Goal: Information Seeking & Learning: Learn about a topic

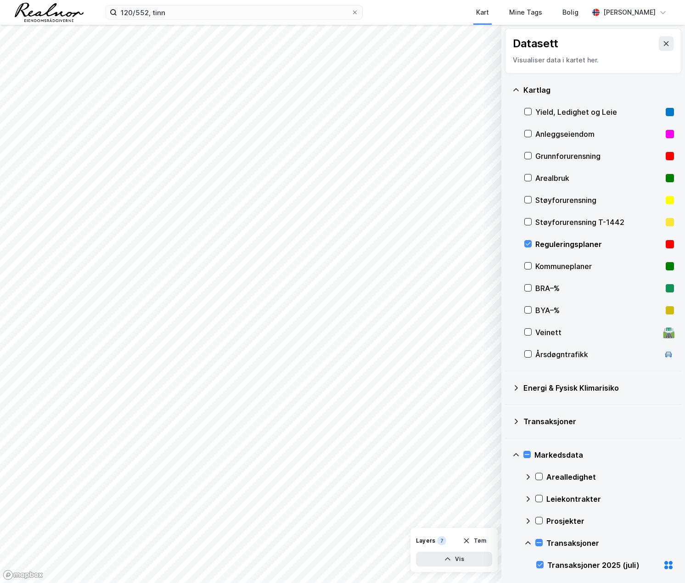
click at [555, 239] on div "Reguleringsplaner" at bounding box center [598, 244] width 127 height 11
drag, startPoint x: 652, startPoint y: 42, endPoint x: 170, endPoint y: 17, distance: 482.7
click at [659, 42] on button at bounding box center [666, 43] width 15 height 15
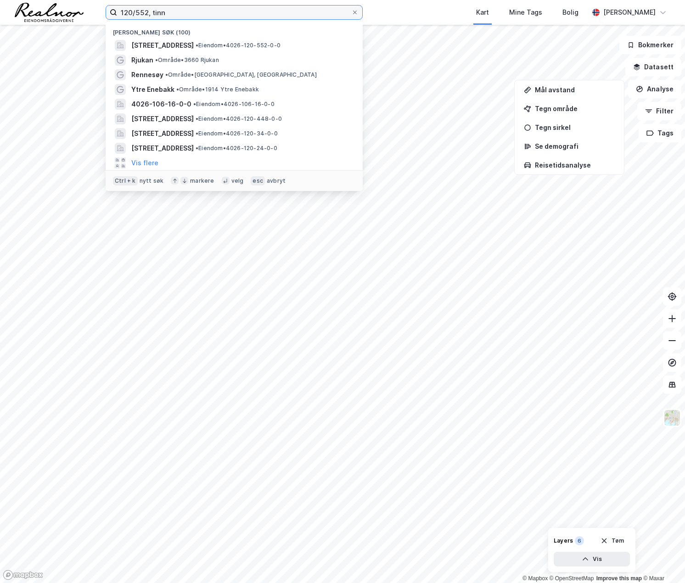
drag, startPoint x: 170, startPoint y: 17, endPoint x: 104, endPoint y: 13, distance: 66.2
click at [104, 13] on div "120/552, [PERSON_NAME] søk (100) [STREET_ADDRESS] • Eiendom • 4026-120-552-0-0 …" at bounding box center [342, 12] width 685 height 25
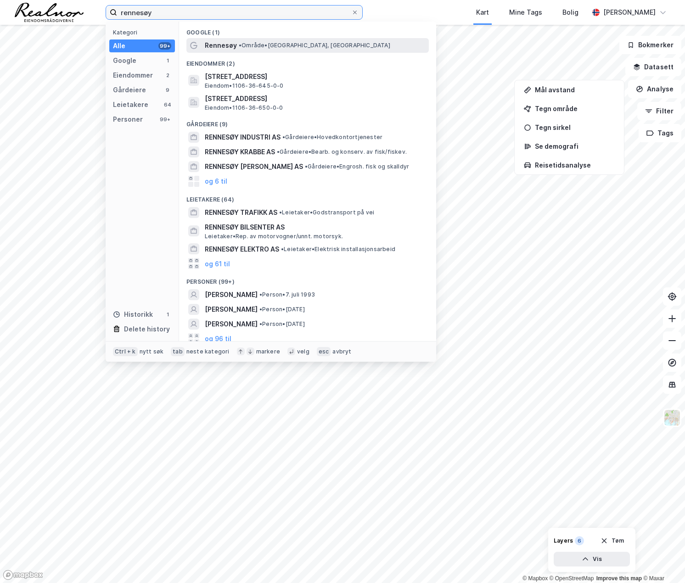
type input "rennesøy"
click at [250, 40] on div "Rennesøy • Område • [GEOGRAPHIC_DATA], [GEOGRAPHIC_DATA]" at bounding box center [316, 45] width 222 height 11
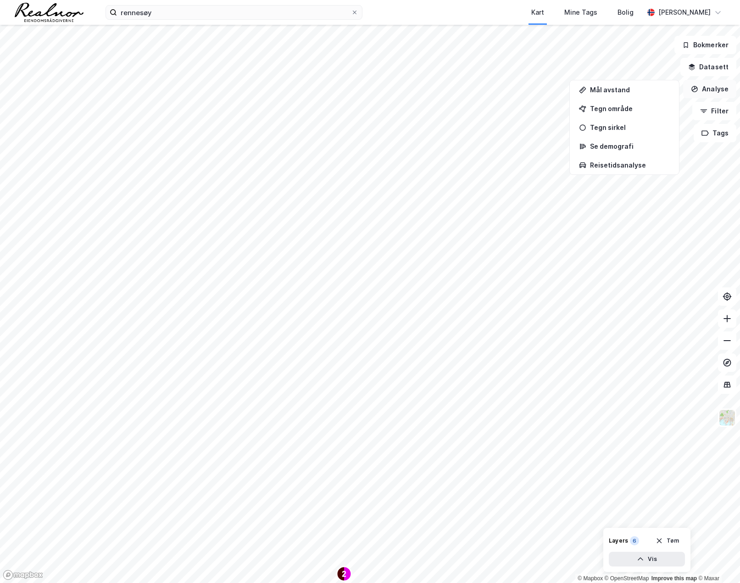
click at [684, 92] on button "Analyse" at bounding box center [710, 89] width 53 height 18
click at [684, 87] on button "Analyse" at bounding box center [710, 89] width 53 height 18
click at [635, 105] on div "Tegn område" at bounding box center [630, 109] width 80 height 8
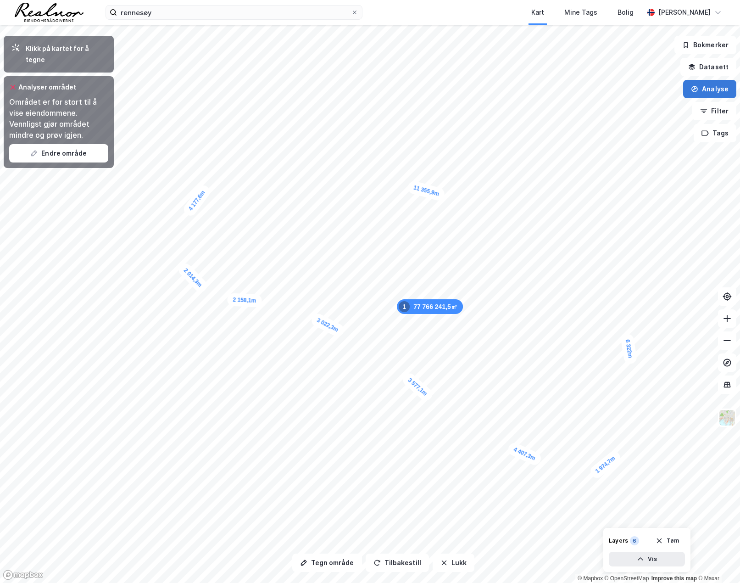
click at [684, 94] on button "Analyse" at bounding box center [710, 89] width 53 height 18
click at [628, 109] on div "Tegn område" at bounding box center [630, 109] width 80 height 8
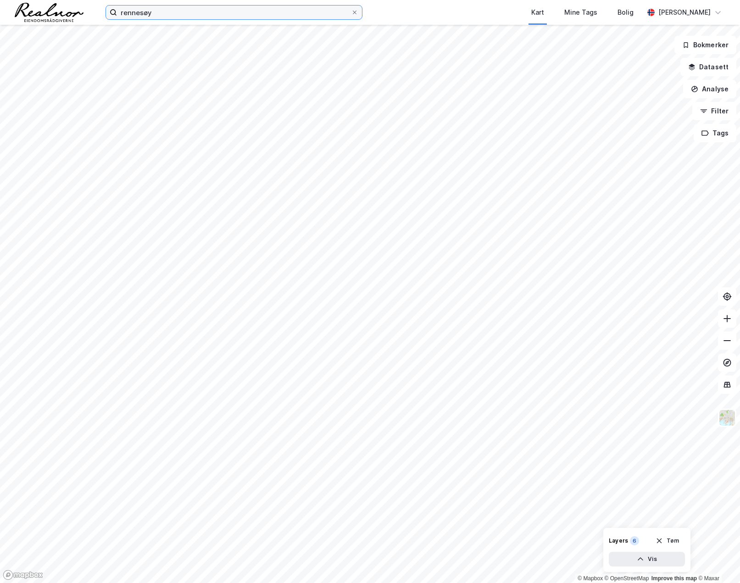
click at [160, 6] on input "rennesøy" at bounding box center [234, 13] width 234 height 14
click at [684, 89] on button "Analyse" at bounding box center [710, 89] width 53 height 18
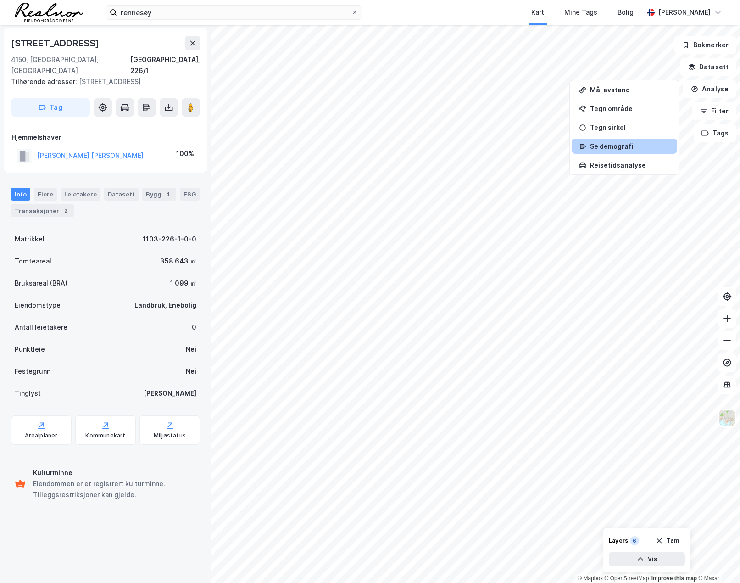
click at [603, 148] on div "Se demografi" at bounding box center [630, 146] width 80 height 8
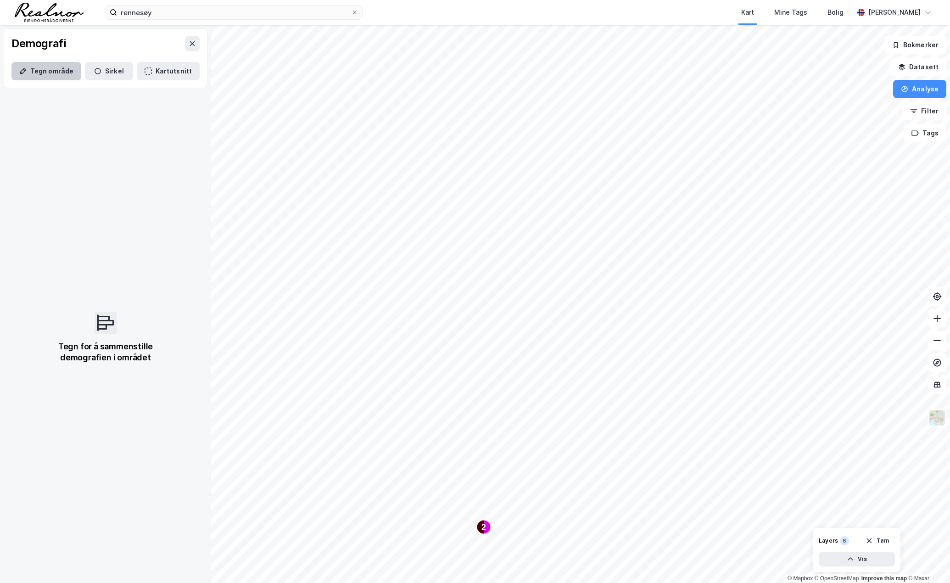
click at [31, 75] on button "Tegn område" at bounding box center [46, 71] width 70 height 18
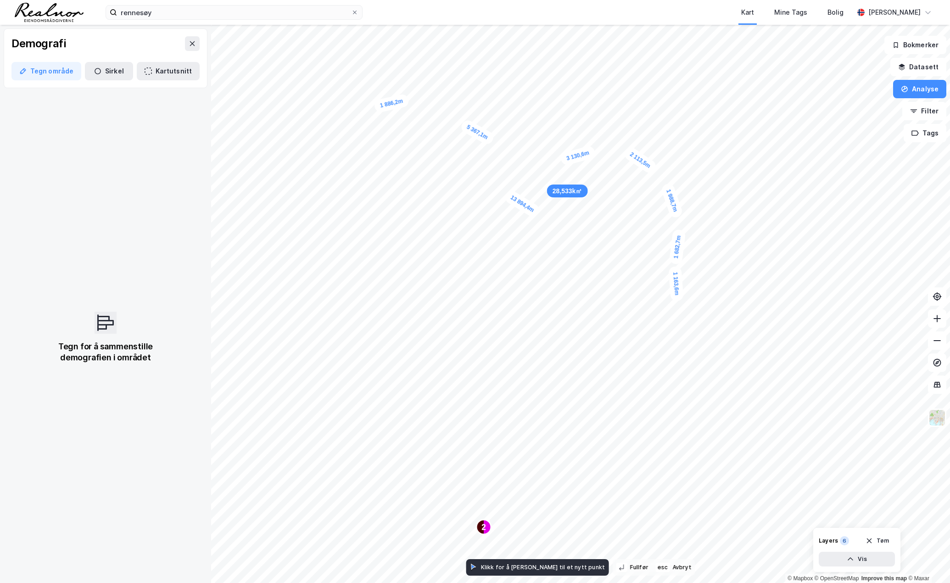
click at [677, 299] on div "1 163,6m" at bounding box center [676, 283] width 16 height 35
click at [675, 326] on div "1 004,8m" at bounding box center [675, 312] width 15 height 35
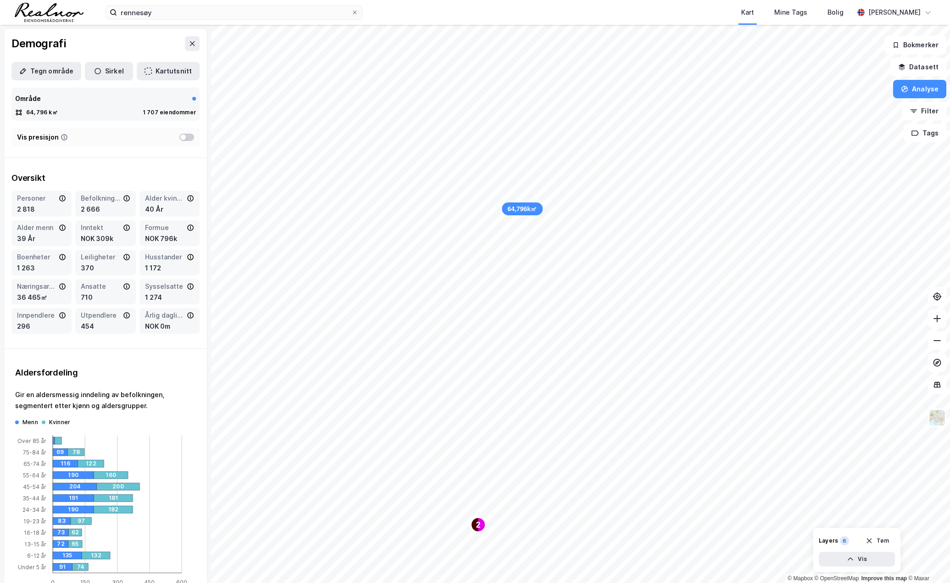
click at [131, 41] on div "Demografi" at bounding box center [105, 43] width 203 height 29
